Goal: Task Accomplishment & Management: Use online tool/utility

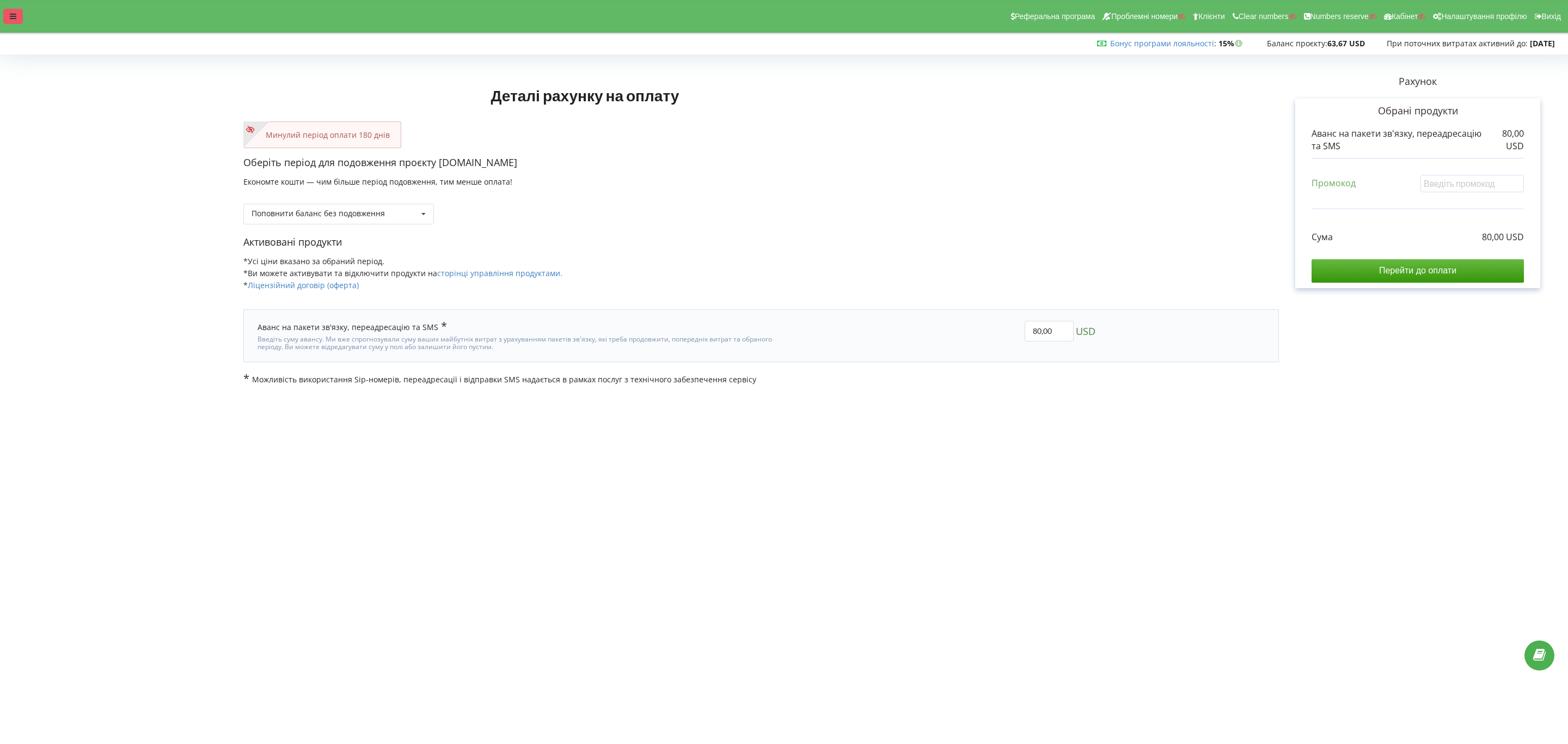
click at [7, 10] on div at bounding box center [13, 16] width 19 height 15
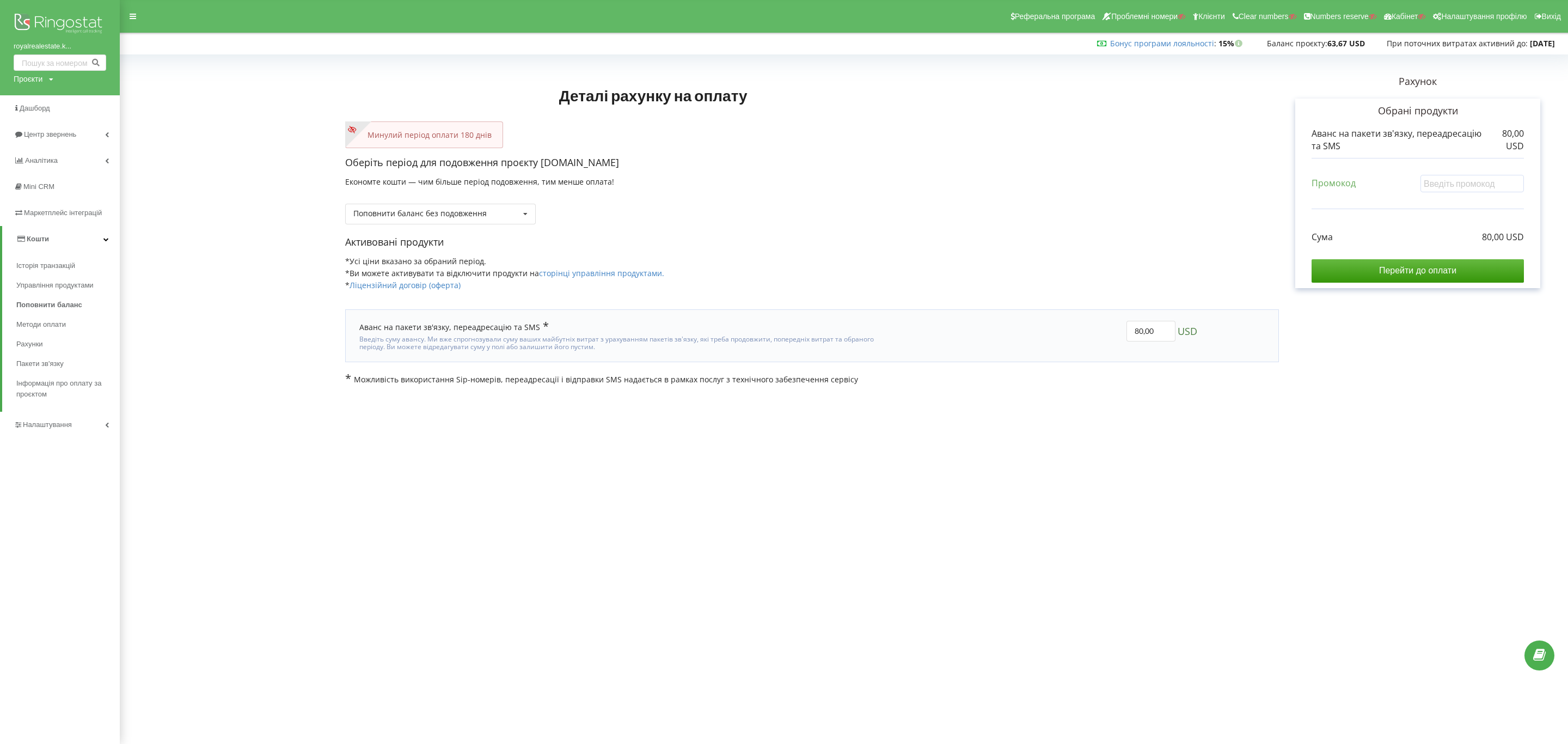
click at [41, 79] on div "Проєкти" at bounding box center [27, 79] width 29 height 11
click at [59, 99] on input "text" at bounding box center [47, 102] width 54 height 16
paste input "shop.praga-auto.com.ua"
type input "shop.praga-auto.com.ua"
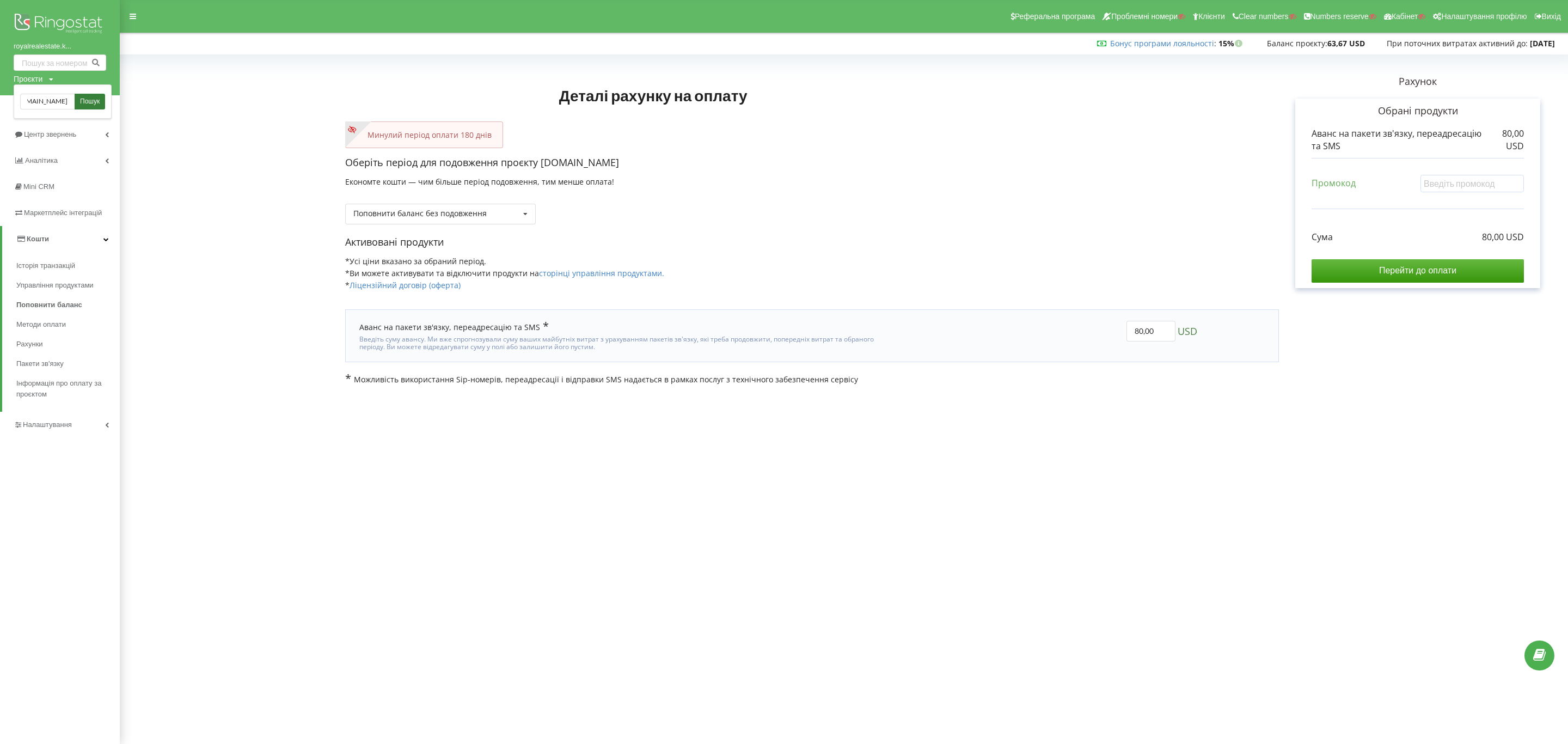
click at [82, 96] on link "Пошук" at bounding box center [90, 102] width 30 height 16
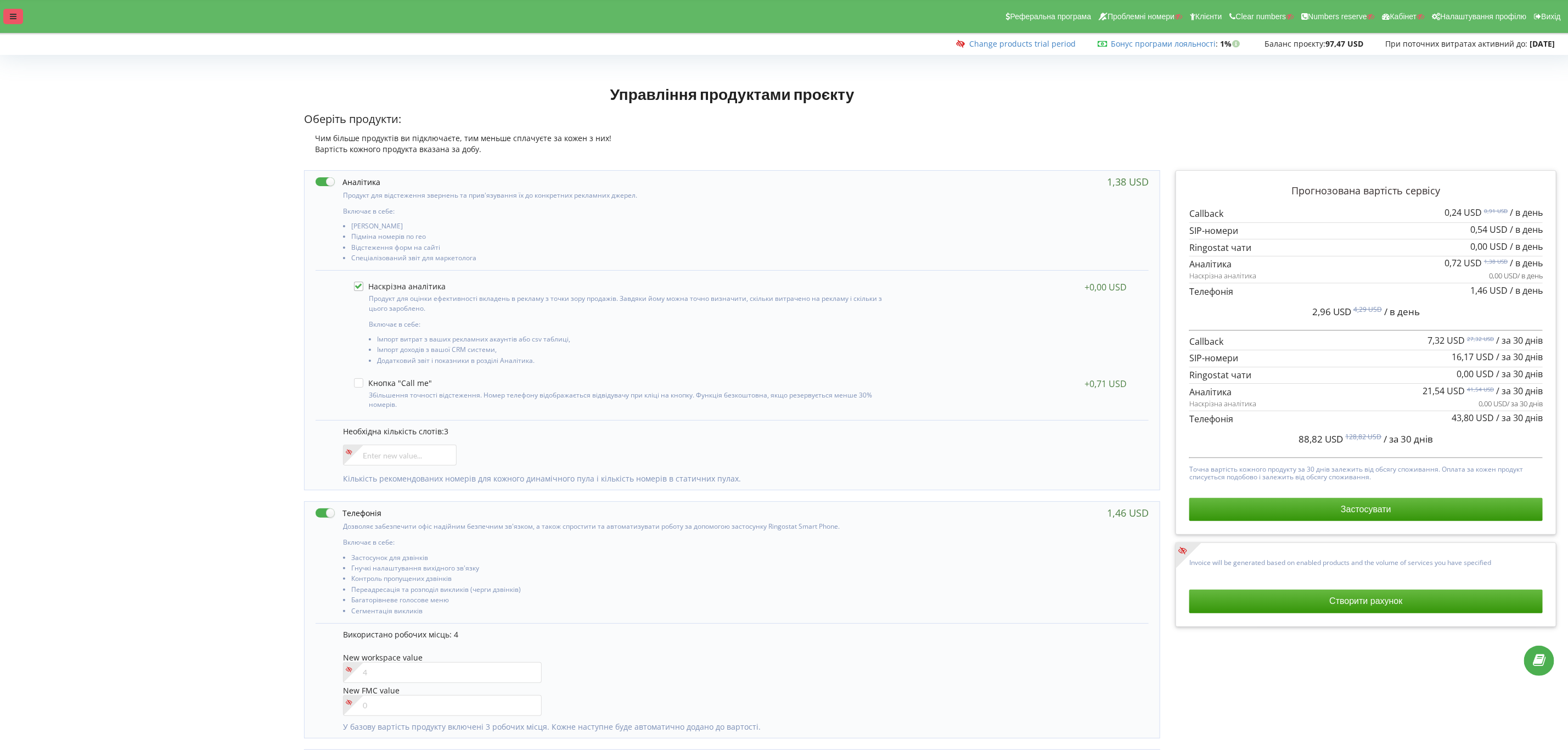
click at [17, 20] on div at bounding box center [13, 16] width 20 height 15
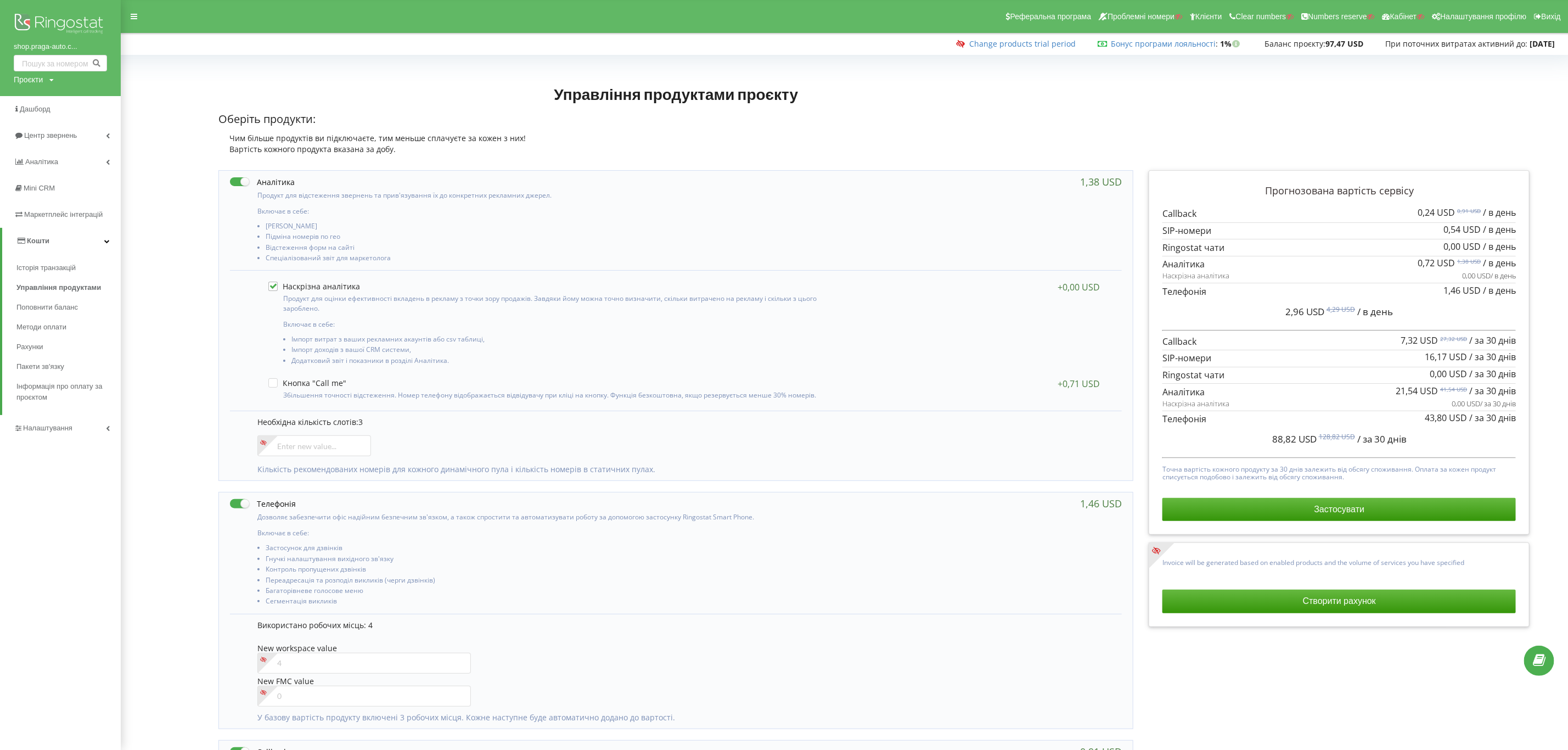
click at [31, 80] on div "Проєкти" at bounding box center [28, 80] width 29 height 11
click at [49, 99] on input "text" at bounding box center [47, 102] width 55 height 16
type input "EXPERTteam.com.ua"
click at [97, 96] on link "Пошук" at bounding box center [91, 102] width 31 height 16
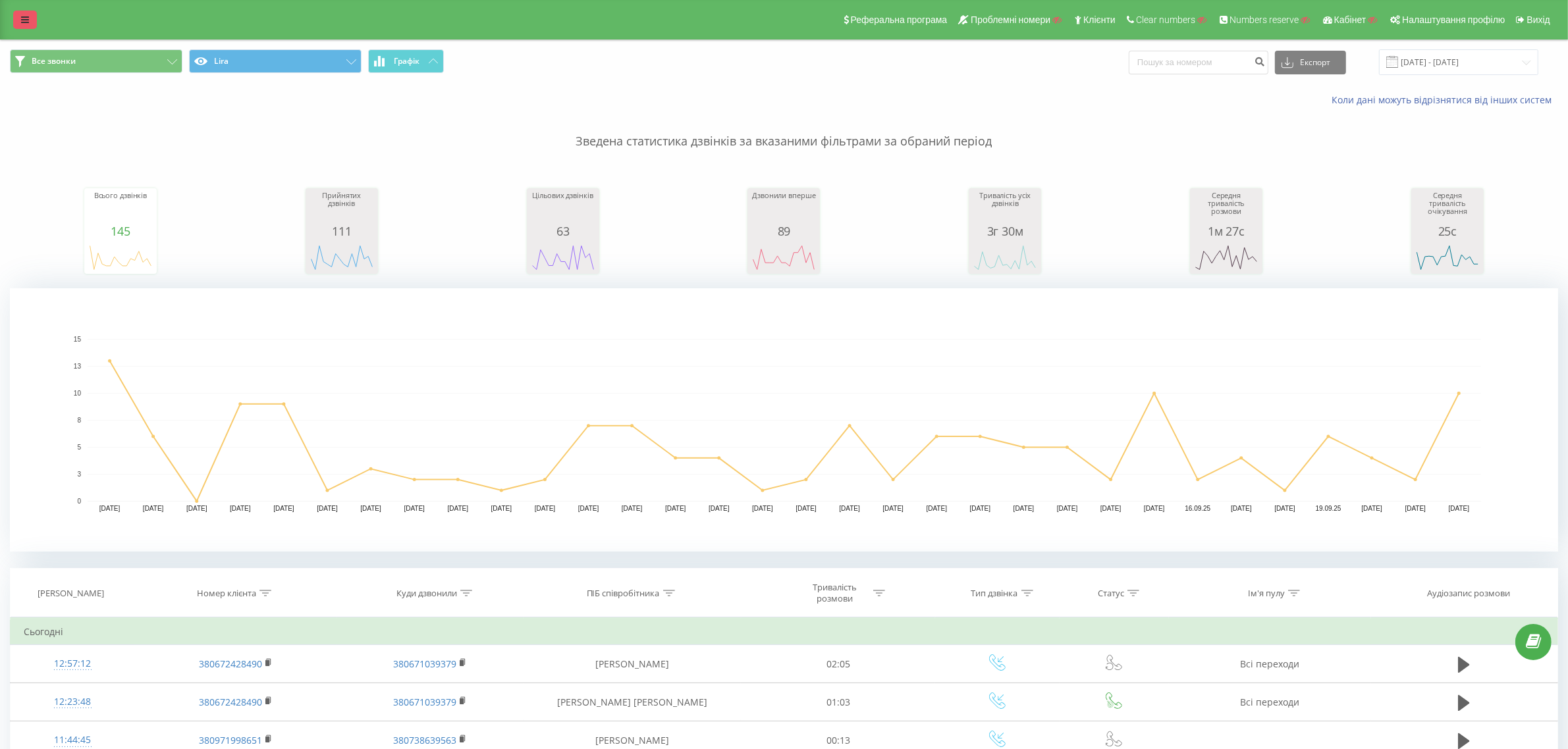
click at [18, 18] on link at bounding box center [25, 19] width 24 height 18
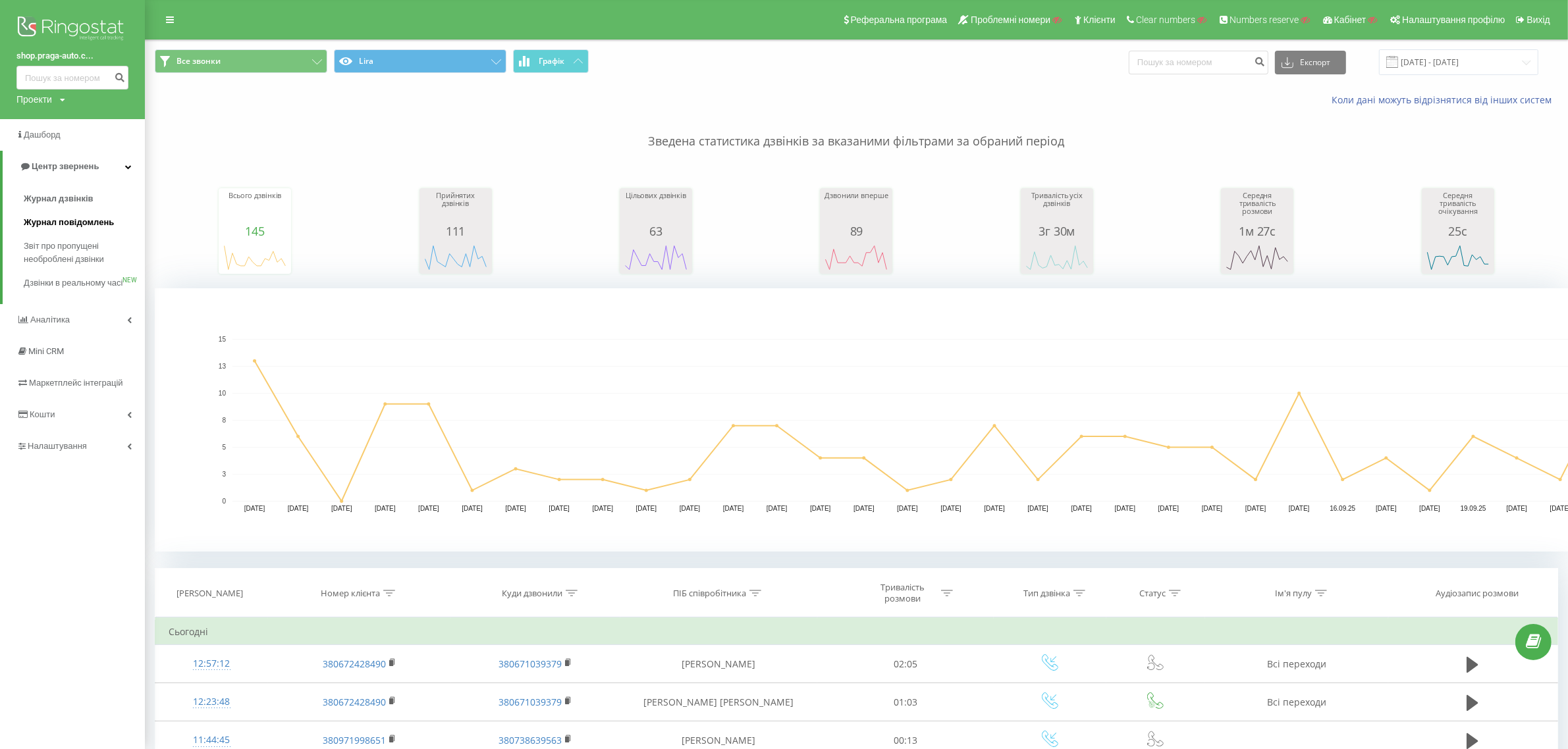
click at [47, 224] on span "Журнал повідомлень" at bounding box center [68, 222] width 91 height 13
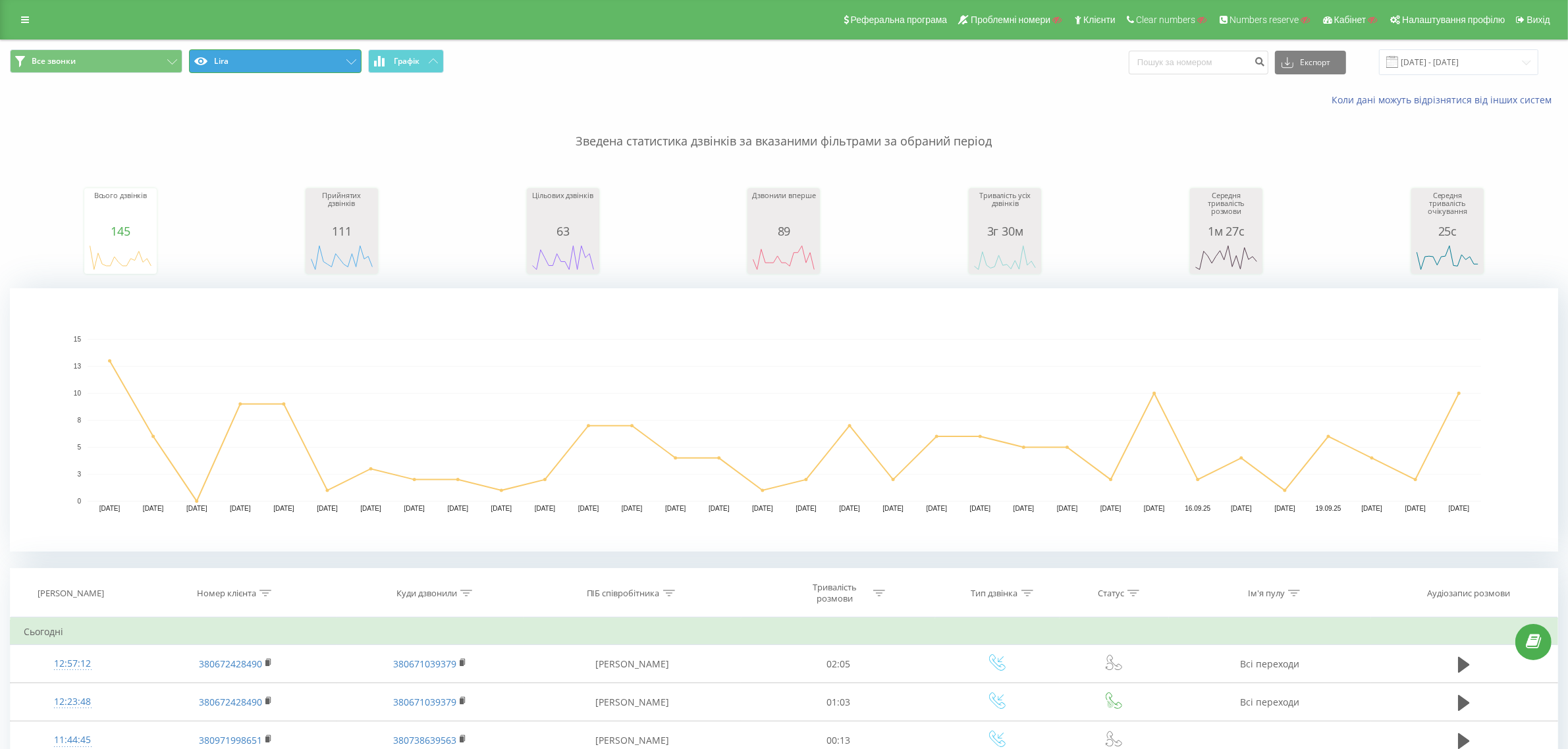
click at [247, 57] on button "Lira" at bounding box center [275, 61] width 172 height 24
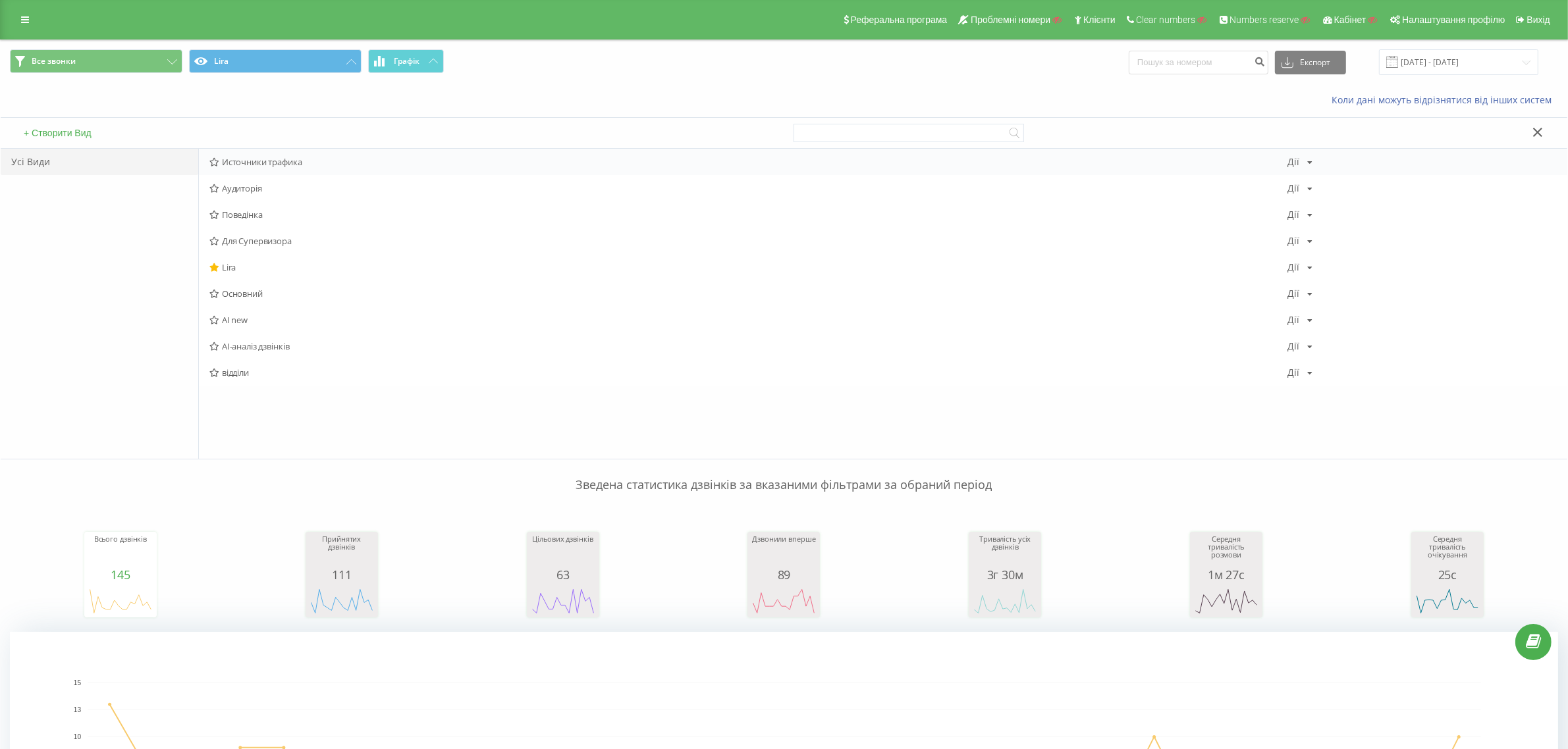
click at [261, 153] on div "Источники трафика [PERSON_NAME] Копіювати Видалити За замовчуванням Поділитися" at bounding box center [883, 162] width 1369 height 26
click at [259, 168] on div "Источники трафика [PERSON_NAME] Копіювати Видалити За замовчуванням Поділитися" at bounding box center [883, 162] width 1369 height 26
click at [265, 159] on span "Источники трафика" at bounding box center [748, 162] width 1078 height 10
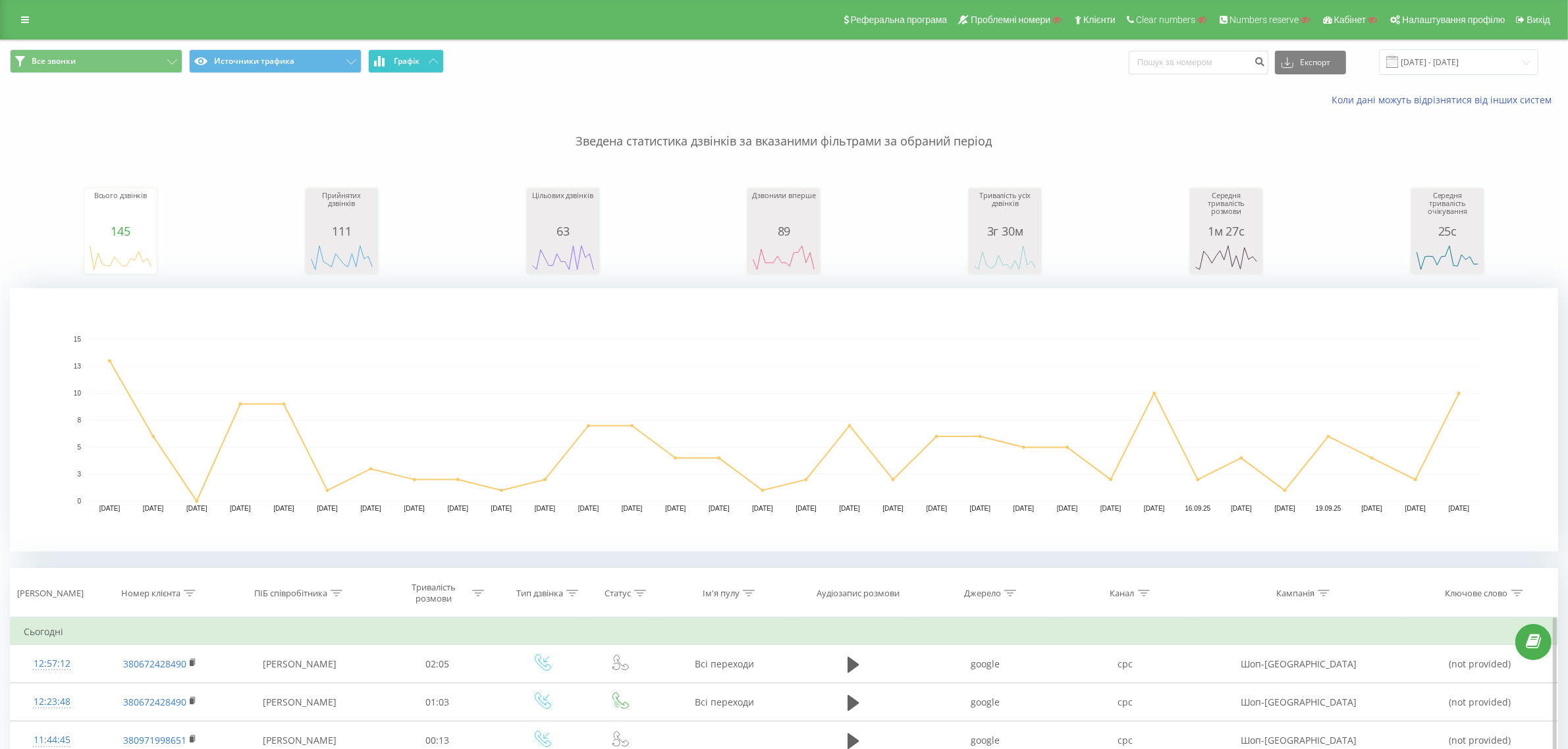
click at [420, 57] on span "Графік" at bounding box center [406, 61] width 26 height 10
